Goal: Information Seeking & Learning: Learn about a topic

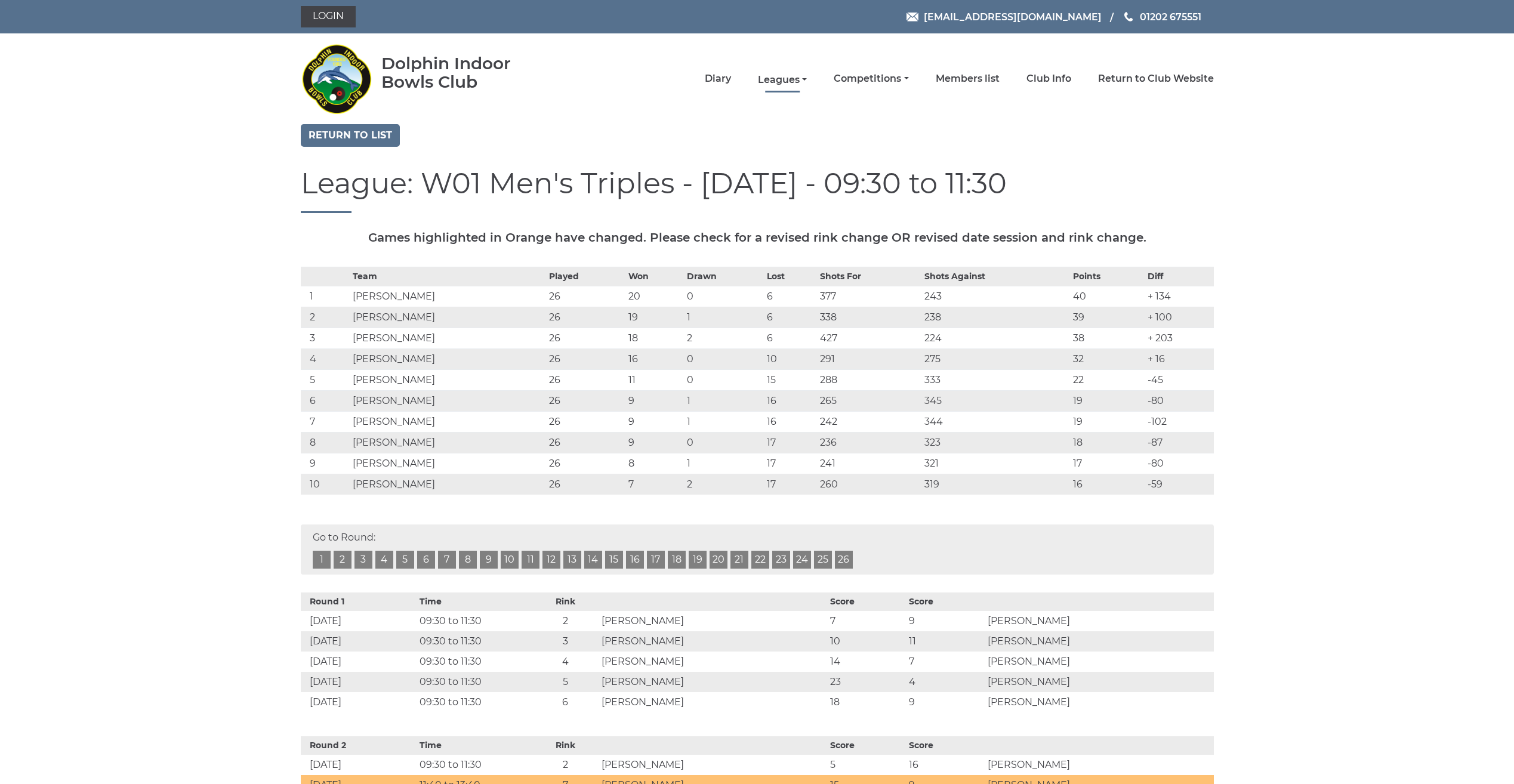
click at [774, 74] on link "Leagues" at bounding box center [782, 80] width 49 height 13
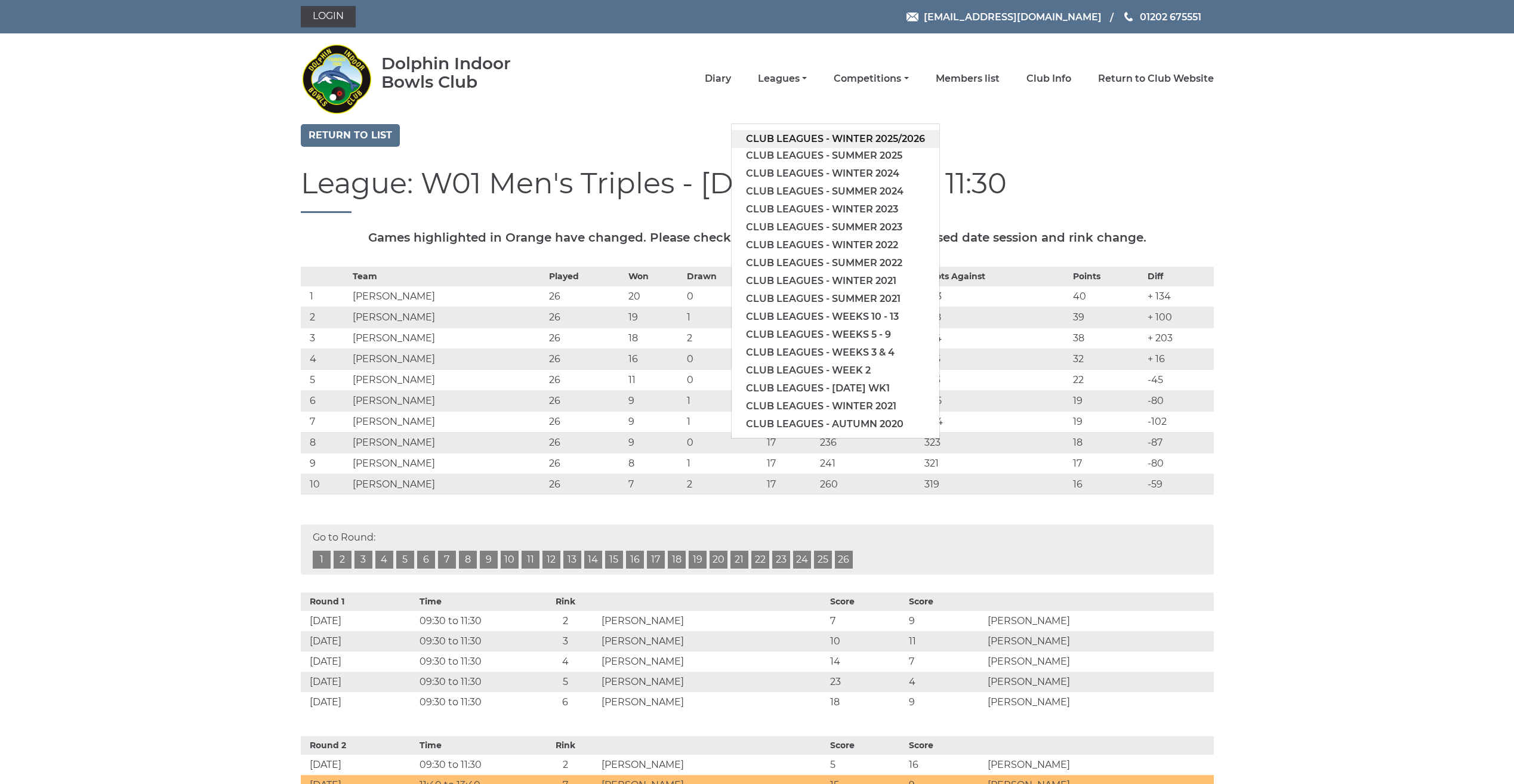
click at [767, 139] on link "Club leagues - Winter 2025/2026" at bounding box center [835, 139] width 208 height 18
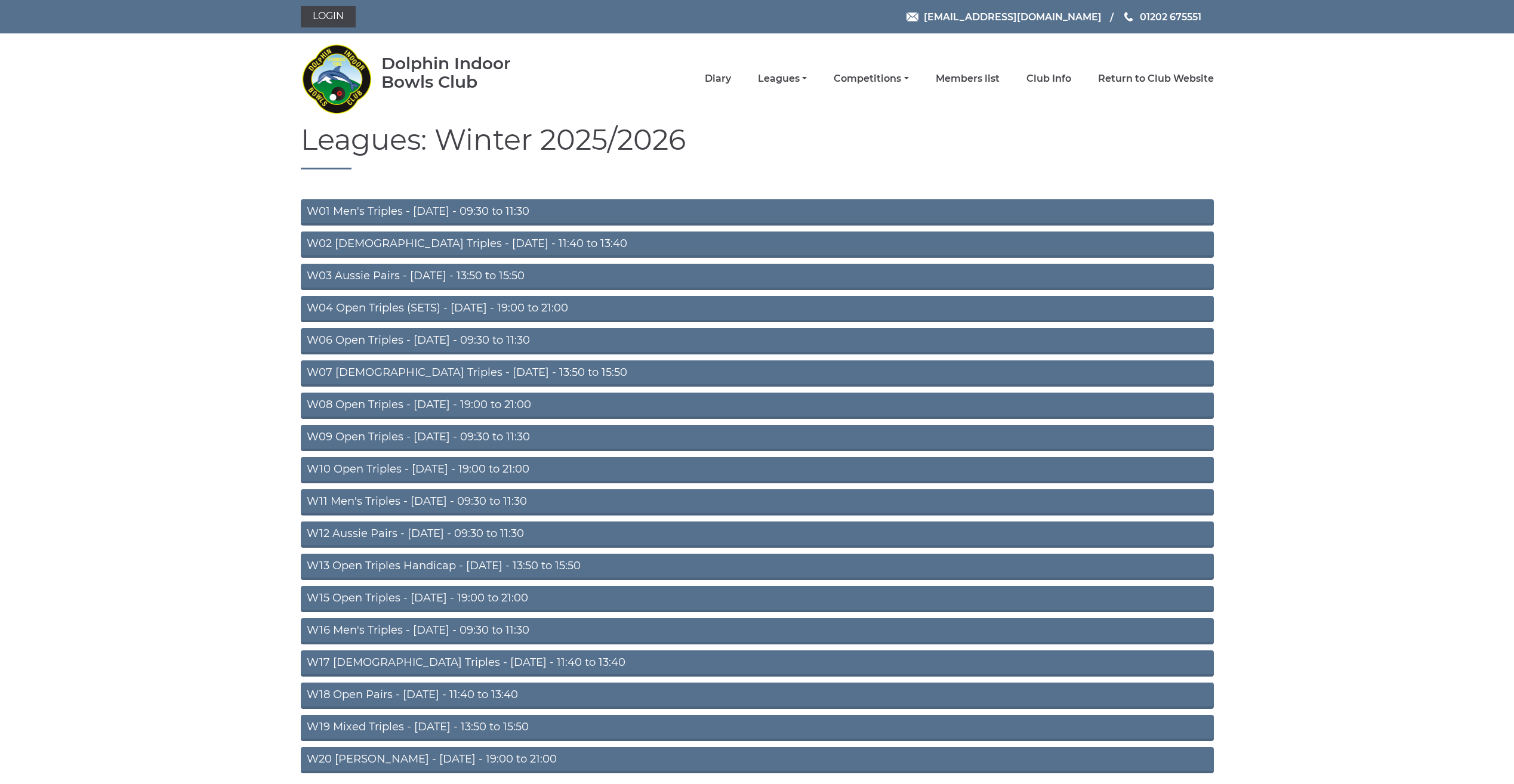
click at [459, 214] on link "W01 Men's Triples - Monday - 09:30 to 11:30" at bounding box center [757, 212] width 913 height 27
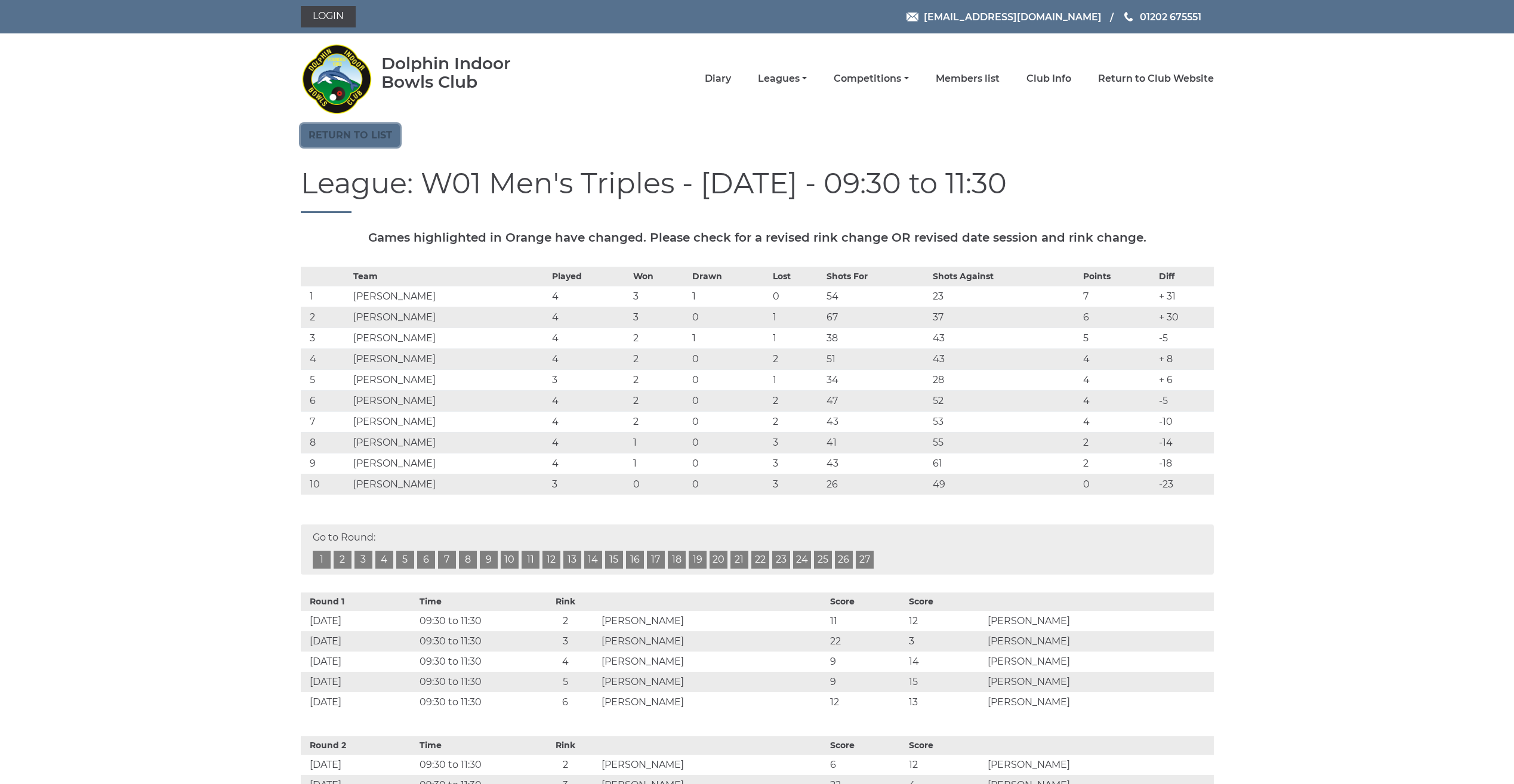
click at [335, 133] on link "Return to list" at bounding box center [350, 135] width 99 height 23
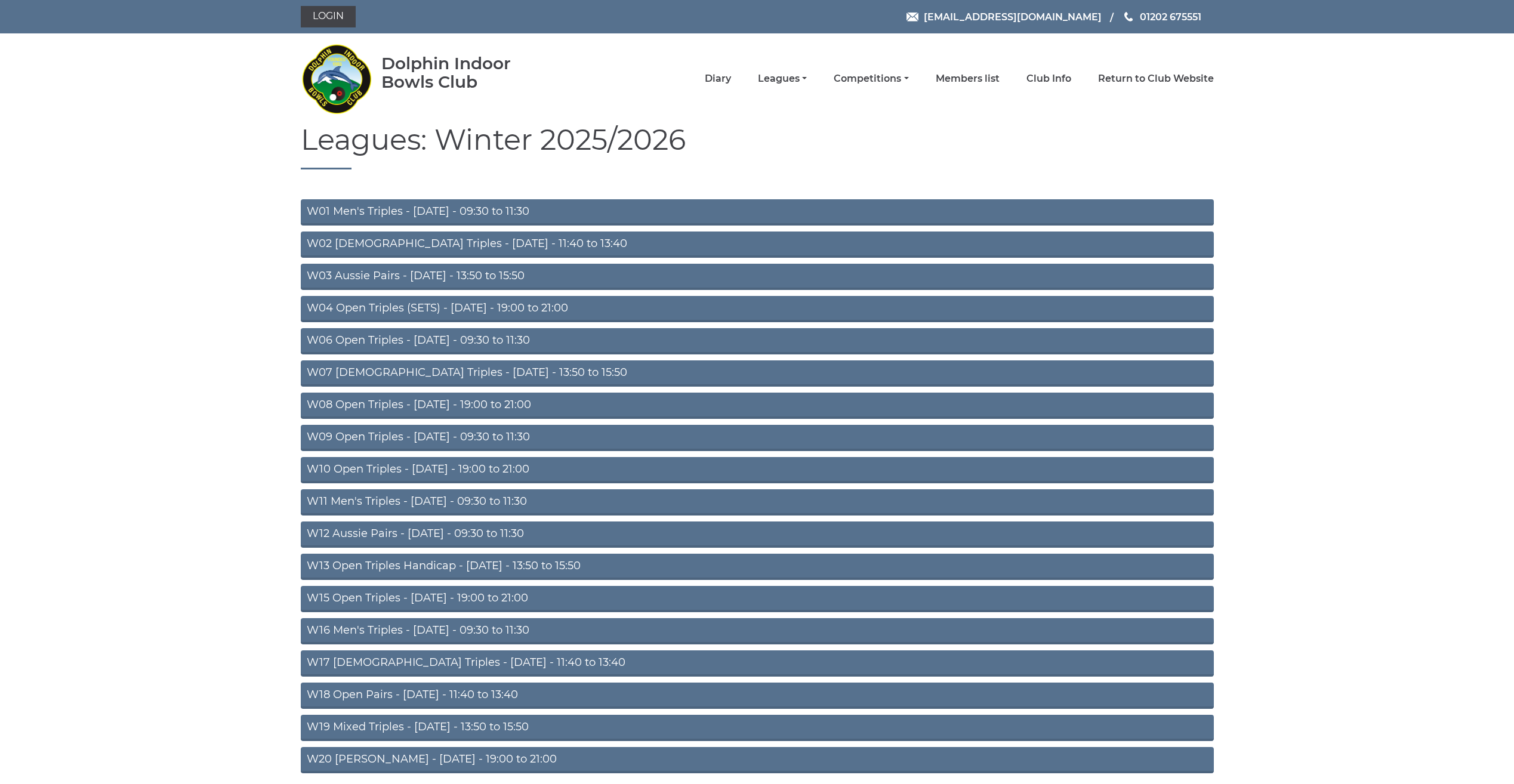
click at [378, 338] on link "W06 Open Triples - Tuesday - 09:30 to 11:30" at bounding box center [757, 342] width 913 height 27
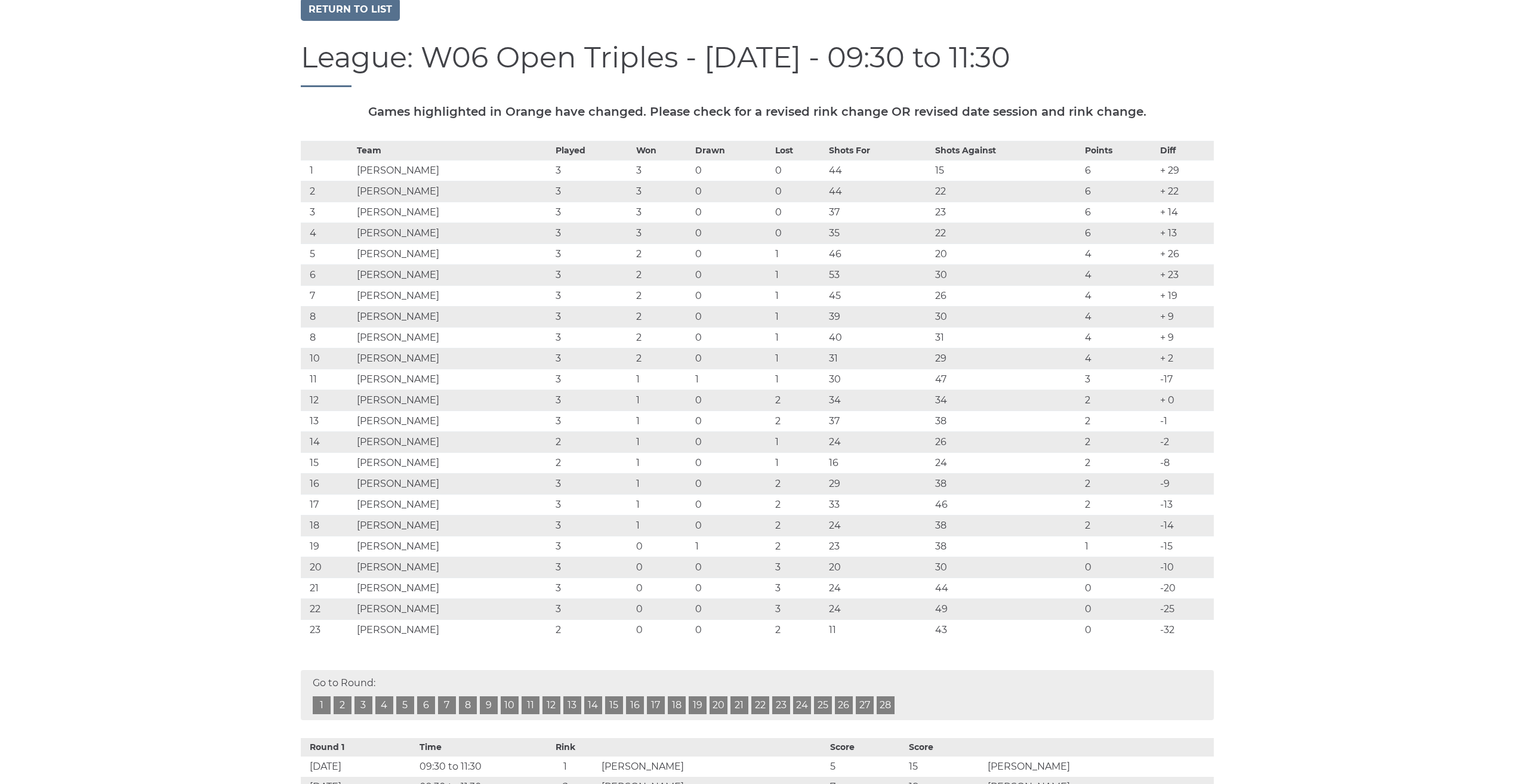
scroll to position [119, 0]
